Goal: Task Accomplishment & Management: Manage account settings

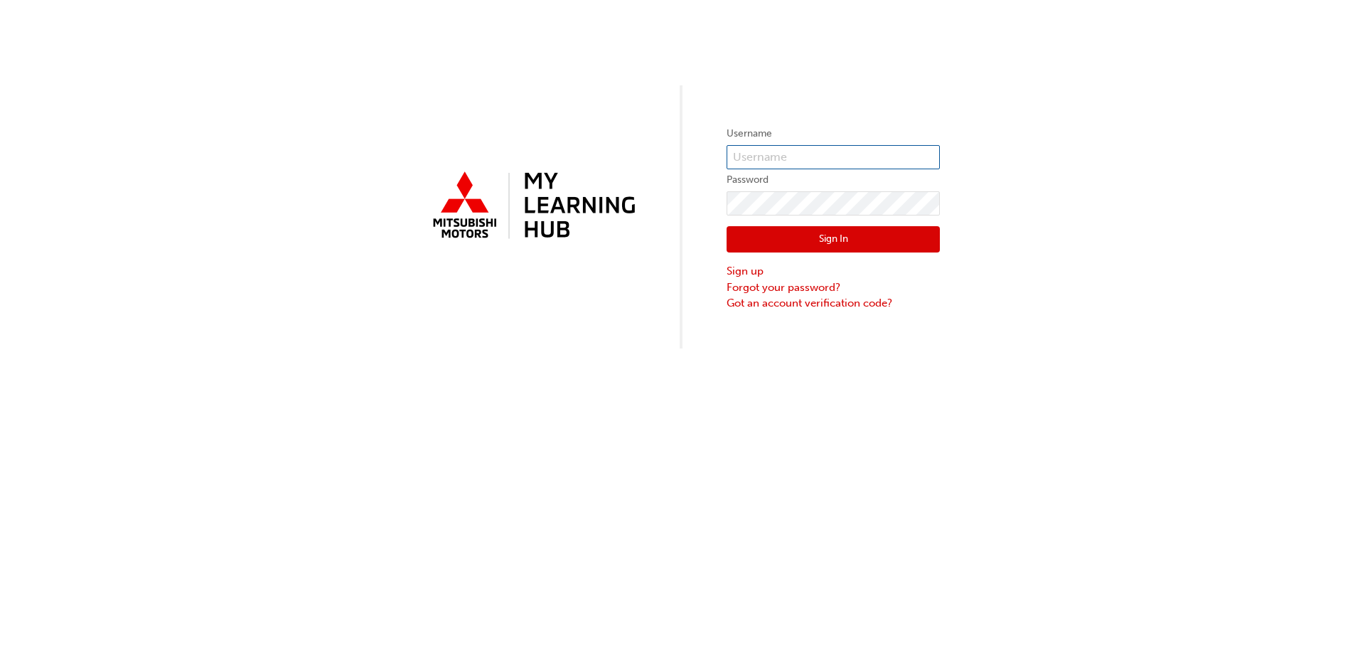
type input "[PERSON_NAME][EMAIL_ADDRESS][DOMAIN_NAME]"
click at [779, 223] on div "Sign In Sign up Forgot your password? Got an account verification code?" at bounding box center [833, 263] width 213 height 96
click at [787, 243] on button "Sign In" at bounding box center [833, 239] width 213 height 27
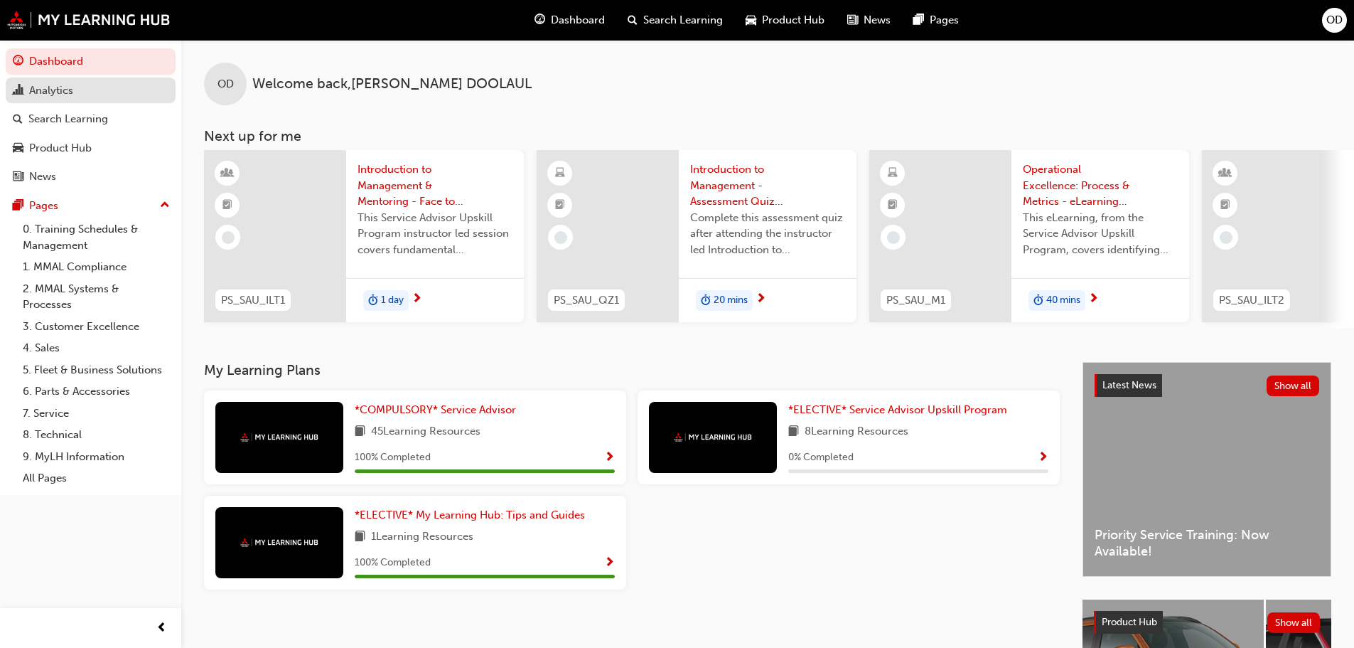
click at [69, 100] on link "Analytics" at bounding box center [91, 90] width 170 height 26
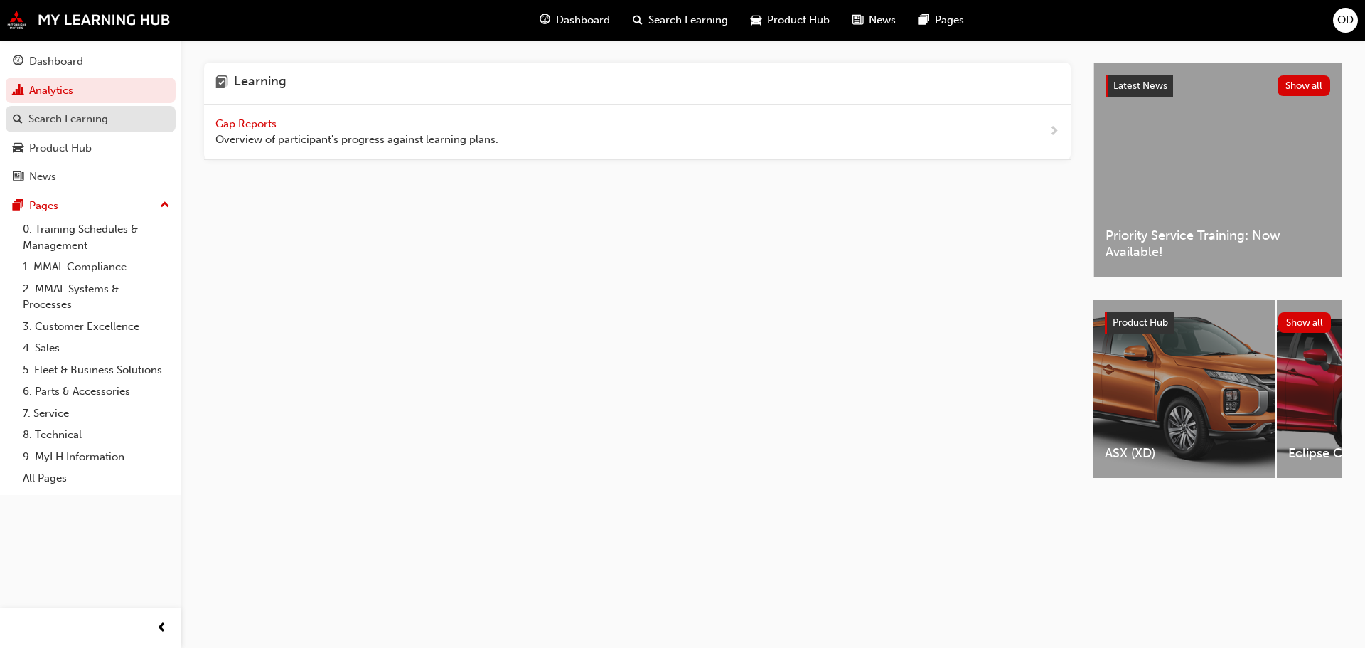
click at [80, 129] on link "Search Learning" at bounding box center [91, 119] width 170 height 26
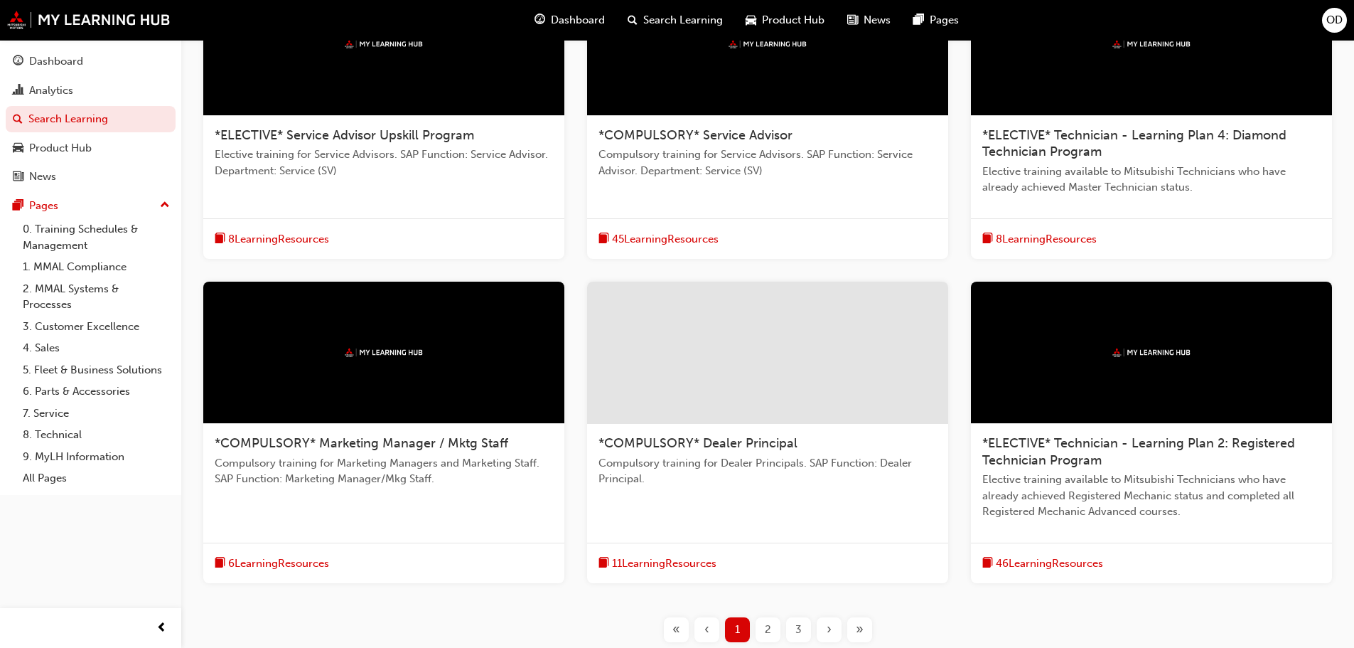
scroll to position [465, 0]
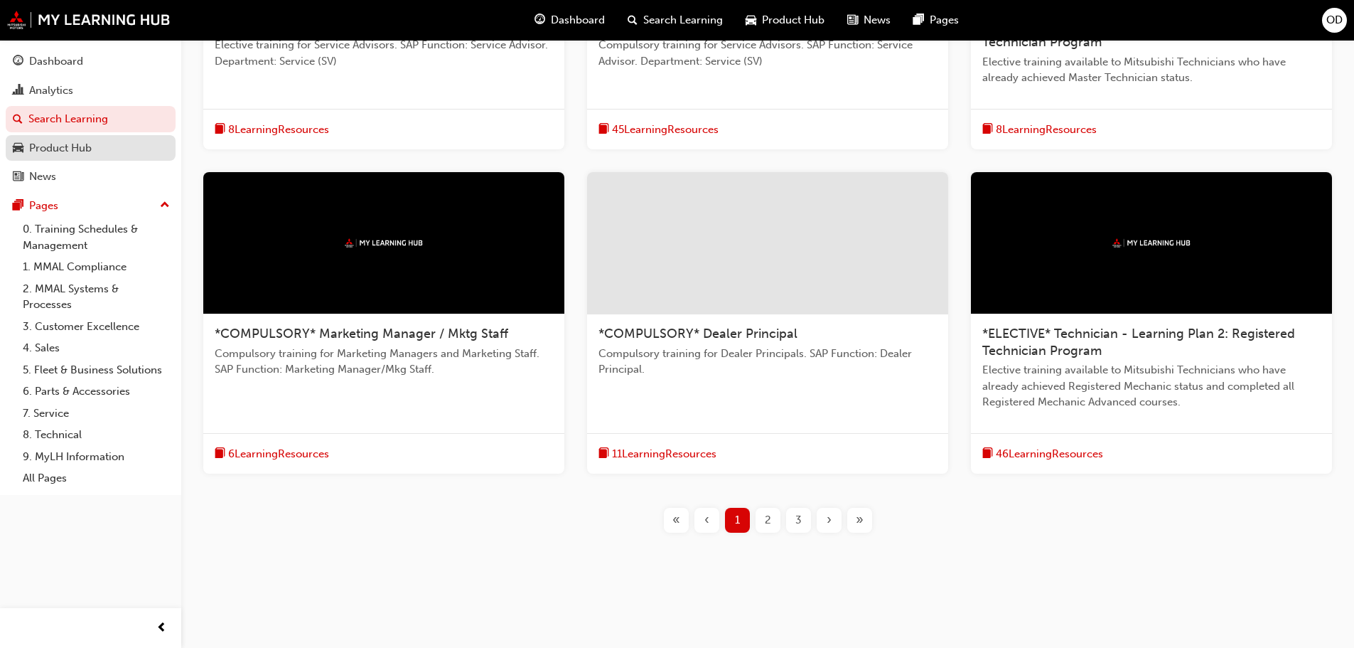
click at [101, 154] on div "Product Hub" at bounding box center [91, 148] width 156 height 18
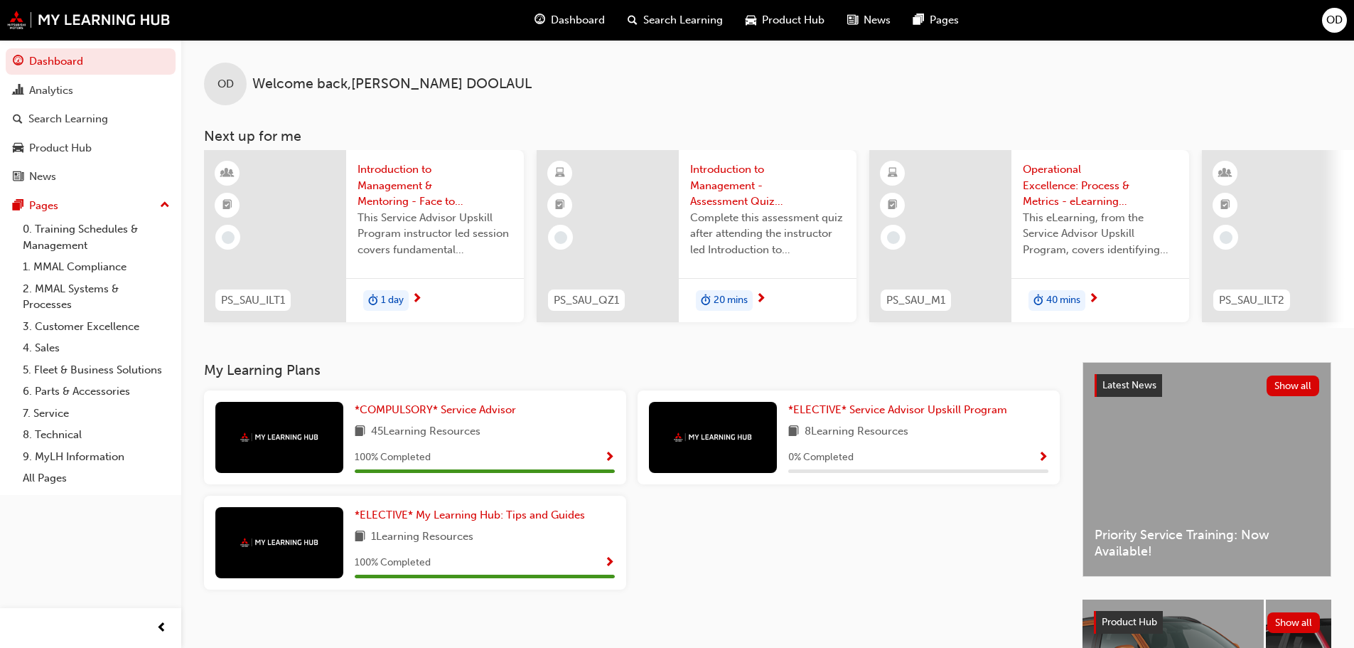
click at [226, 88] on span "OD" at bounding box center [226, 84] width 16 height 16
click at [401, 76] on span "Welcome back , OLIVIER DOOLAUL" at bounding box center [391, 84] width 279 height 16
click at [1332, 25] on span "OD" at bounding box center [1335, 20] width 16 height 16
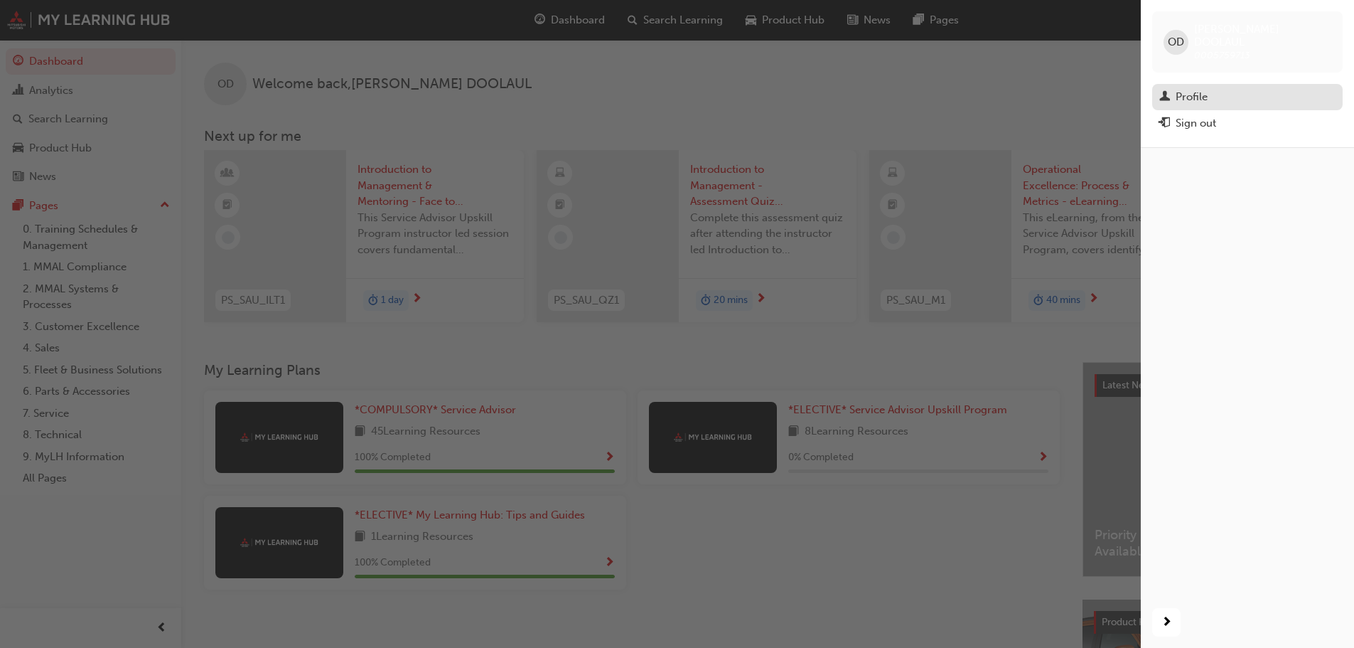
click at [1239, 88] on div "Profile" at bounding box center [1248, 97] width 176 height 18
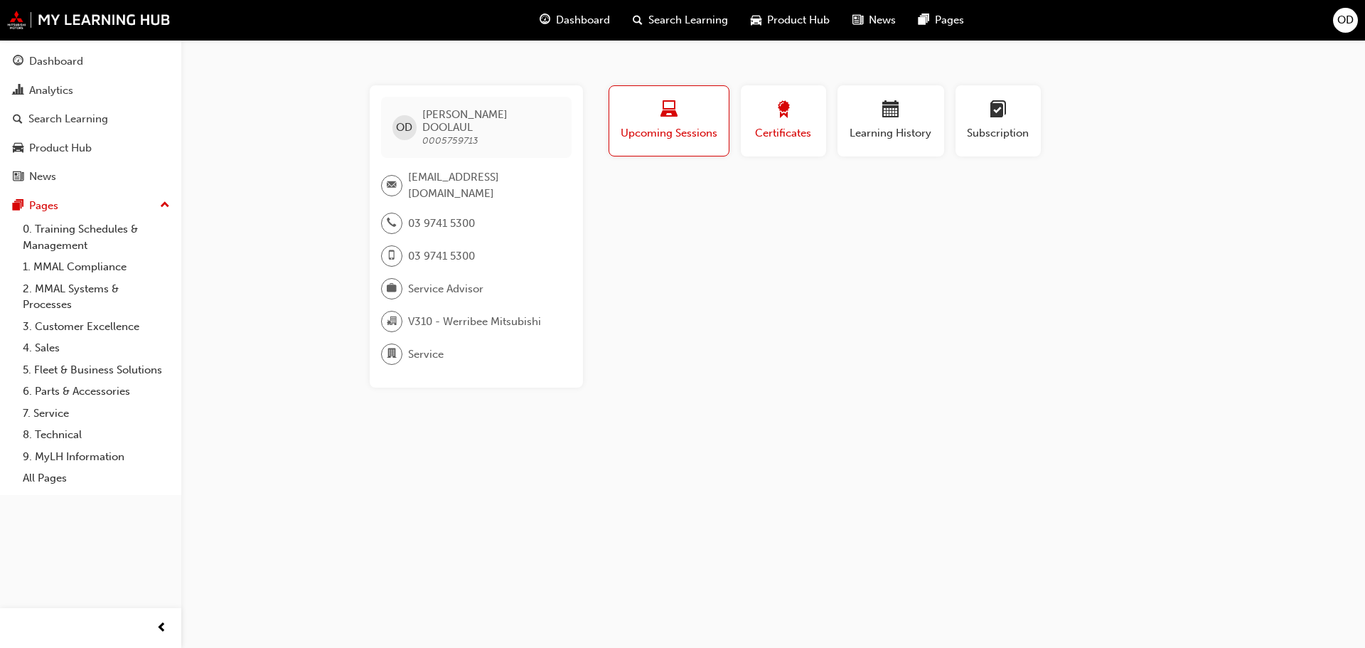
click at [801, 137] on span "Certificates" at bounding box center [784, 133] width 64 height 16
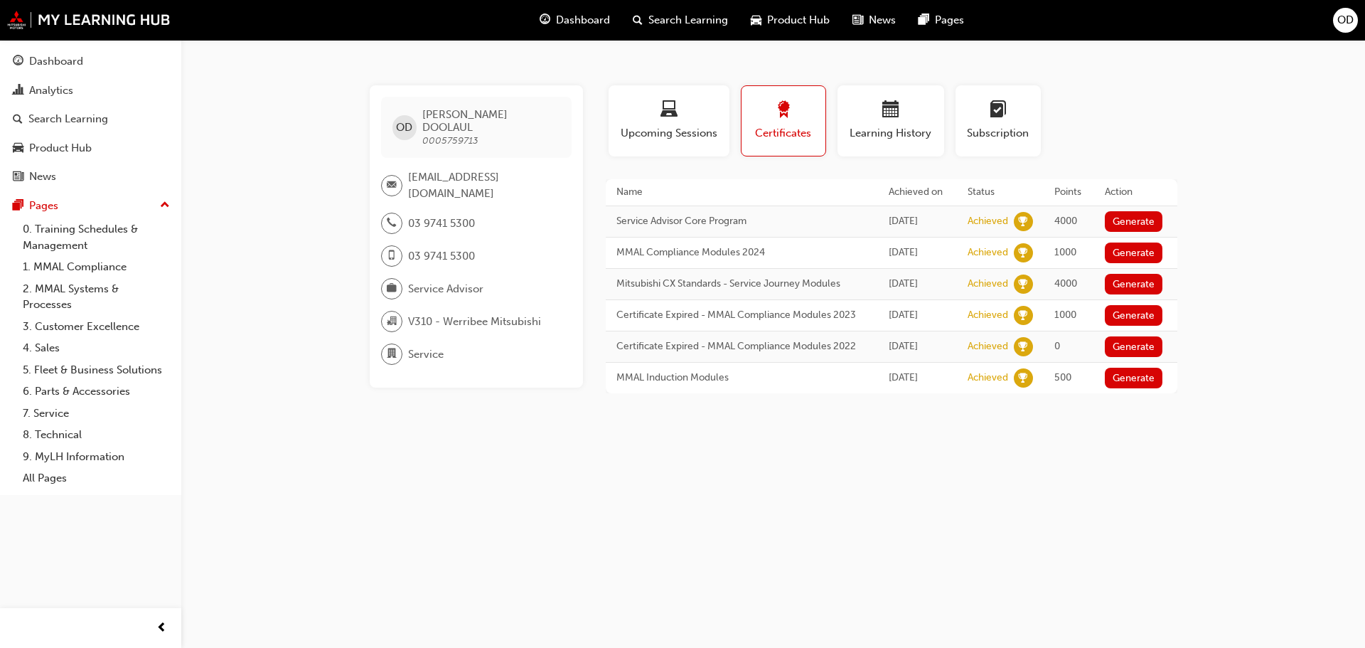
click at [464, 134] on span "0005759713" at bounding box center [450, 140] width 56 height 12
copy span "0005759713"
drag, startPoint x: 525, startPoint y: 113, endPoint x: 424, endPoint y: 112, distance: 101.0
click at [424, 112] on div "OD OLIVIER DOOLAUL 0005759713" at bounding box center [476, 127] width 191 height 61
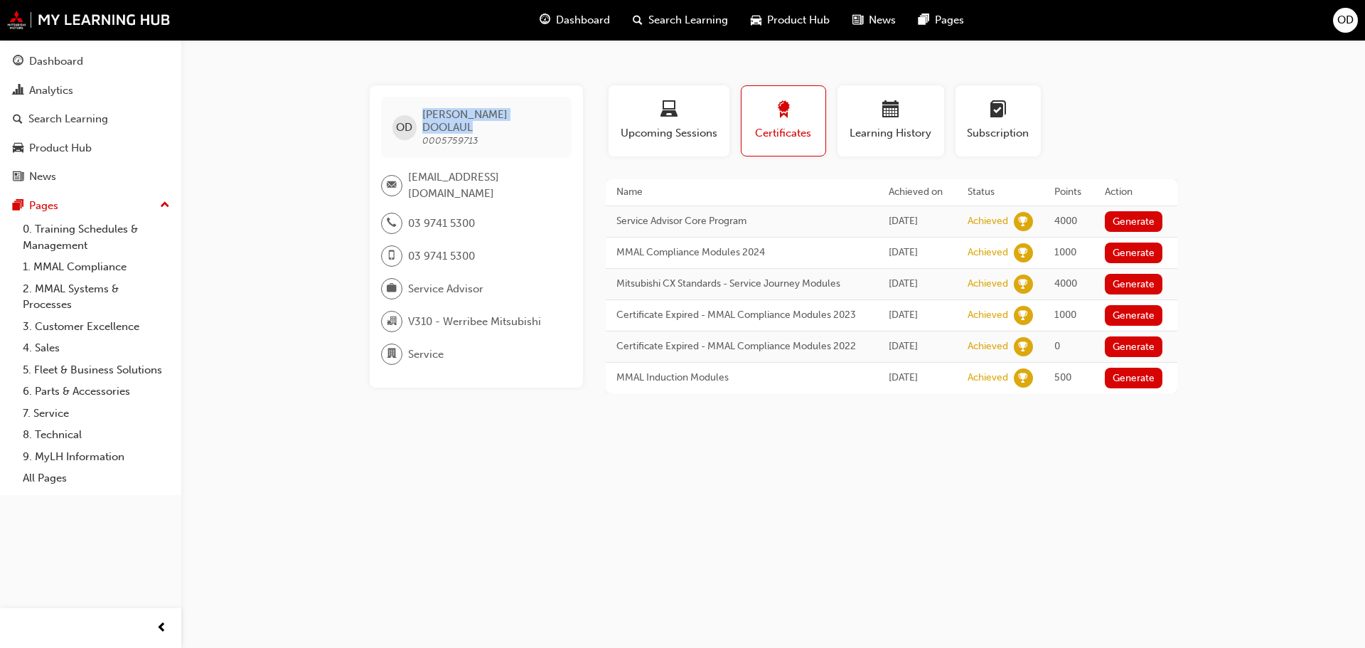
copy span "OLIVIER DOOLAUL"
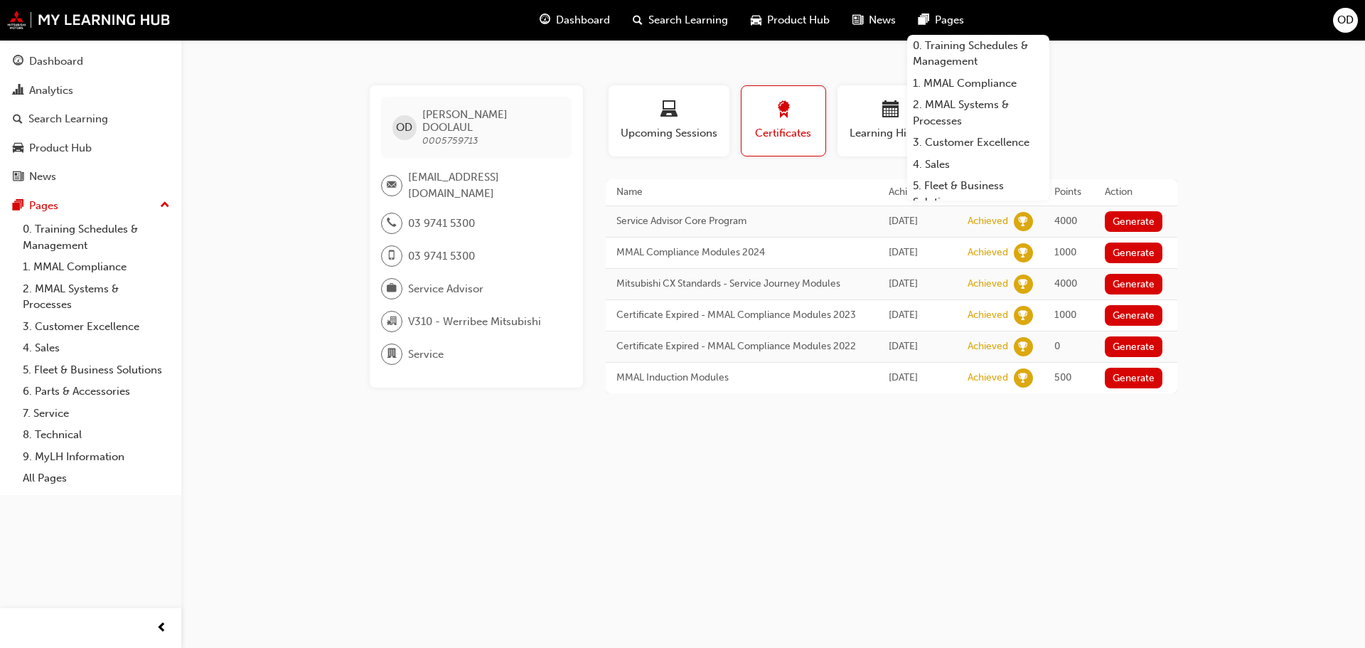
click at [743, 190] on th "Name" at bounding box center [742, 192] width 273 height 26
drag, startPoint x: 926, startPoint y: 565, endPoint x: 926, endPoint y: 528, distance: 37.7
click at [926, 565] on div "OD OLIVIER DOOLAUL 0005759713 olivier.doolaul@werribeemitsubishi.com.au 03 9741…" at bounding box center [682, 324] width 1365 height 648
click at [412, 119] on span "OD" at bounding box center [404, 127] width 16 height 16
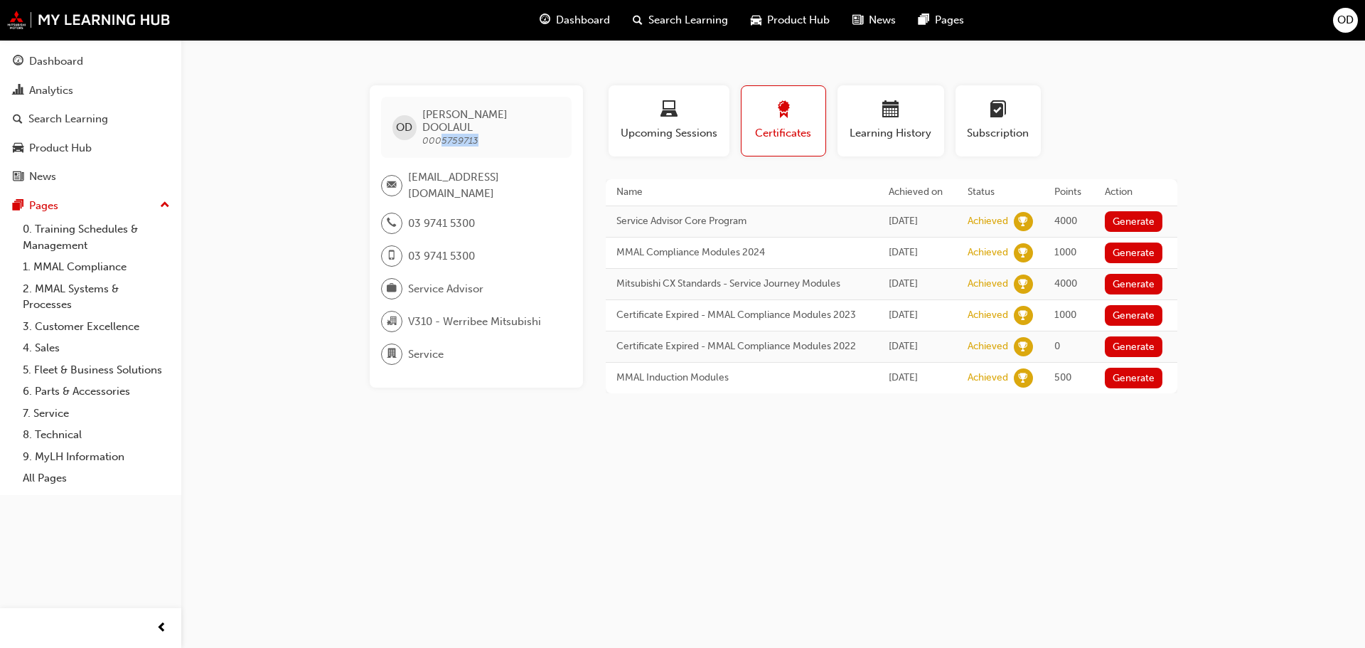
drag, startPoint x: 442, startPoint y: 127, endPoint x: 501, endPoint y: 122, distance: 59.9
click at [501, 122] on span "OLIVIER DOOLAUL 0005759713" at bounding box center [490, 127] width 137 height 38
